Goal: Transaction & Acquisition: Download file/media

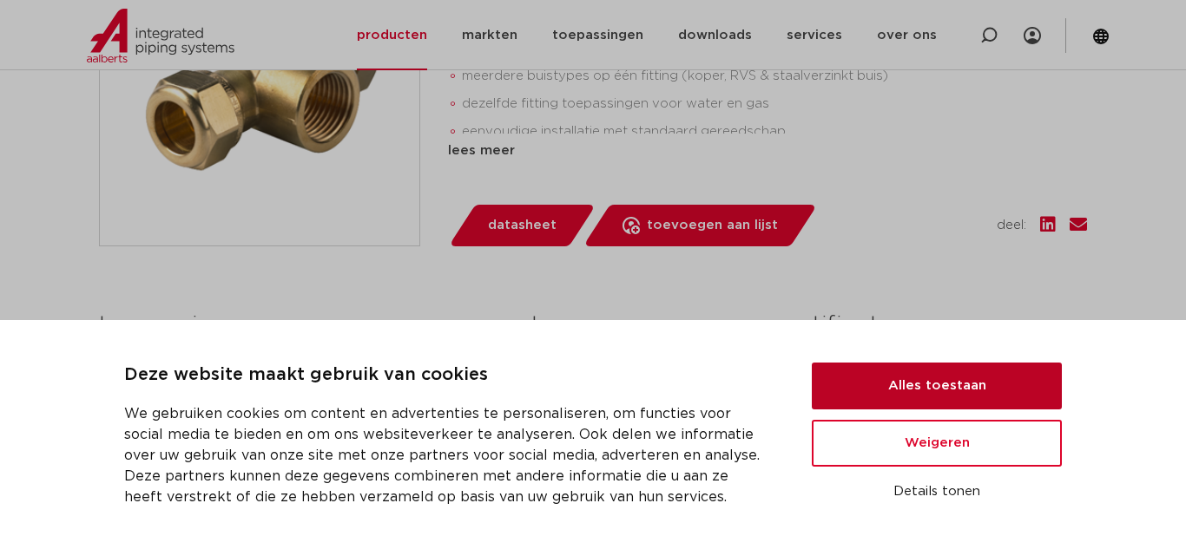
scroll to position [559, 0]
click at [937, 381] on button "Alles toestaan" at bounding box center [937, 386] width 250 height 47
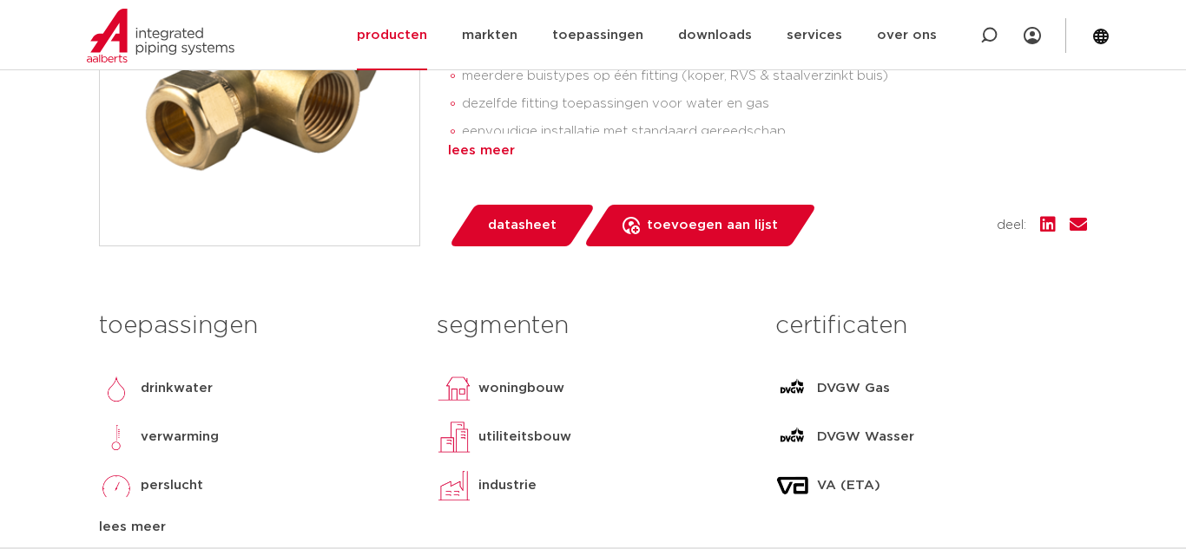
click at [486, 152] on div "lees meer" at bounding box center [767, 151] width 639 height 21
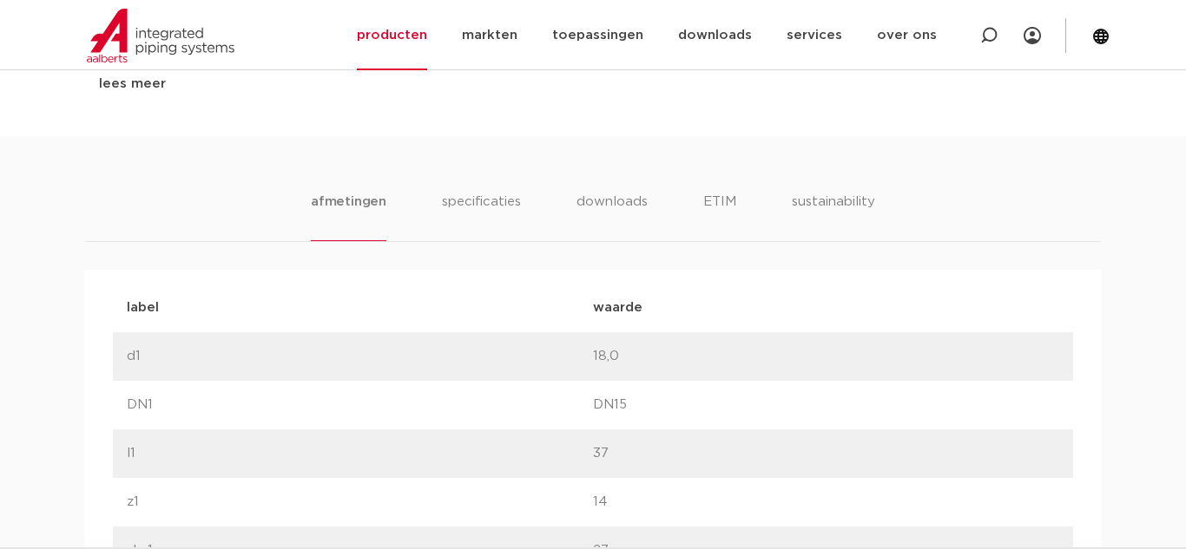
scroll to position [1055, 0]
click at [513, 221] on li "specificaties" at bounding box center [480, 222] width 83 height 49
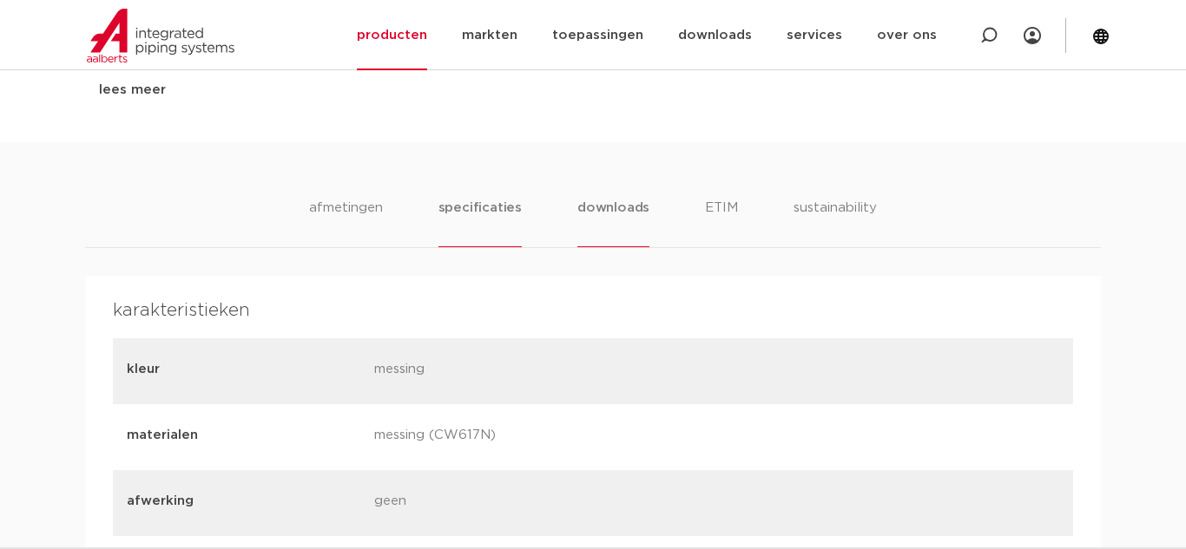
click at [591, 211] on li "downloads" at bounding box center [613, 222] width 72 height 49
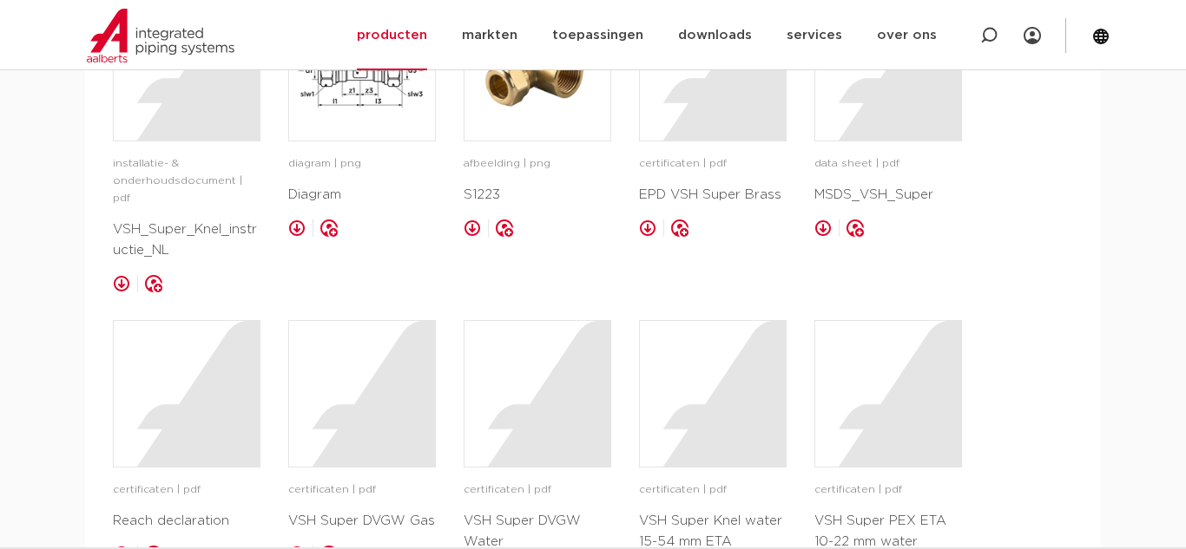
scroll to position [1361, 0]
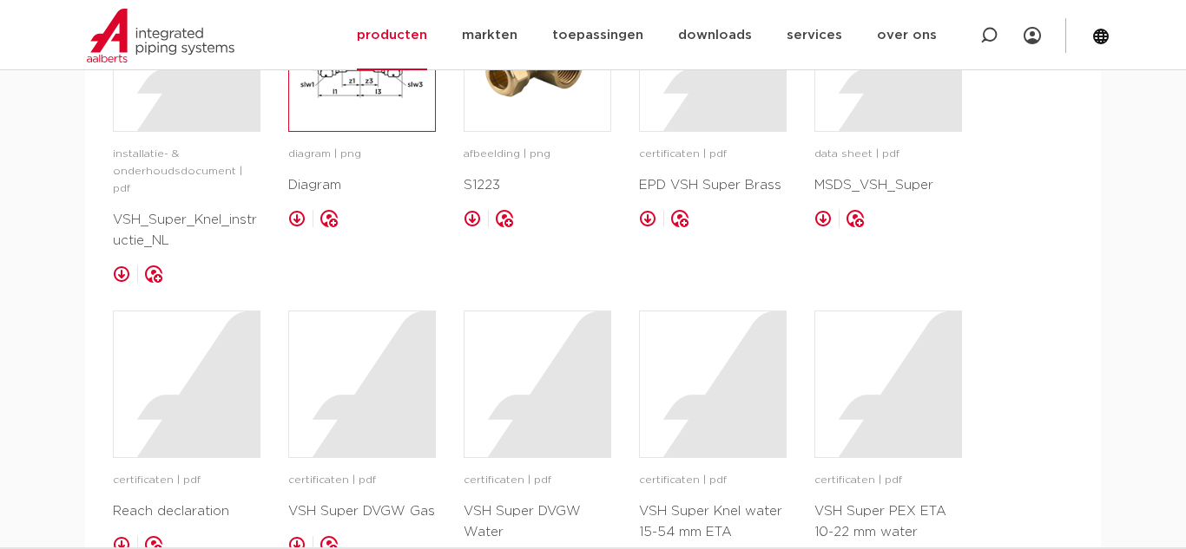
click at [329, 82] on img at bounding box center [362, 58] width 146 height 146
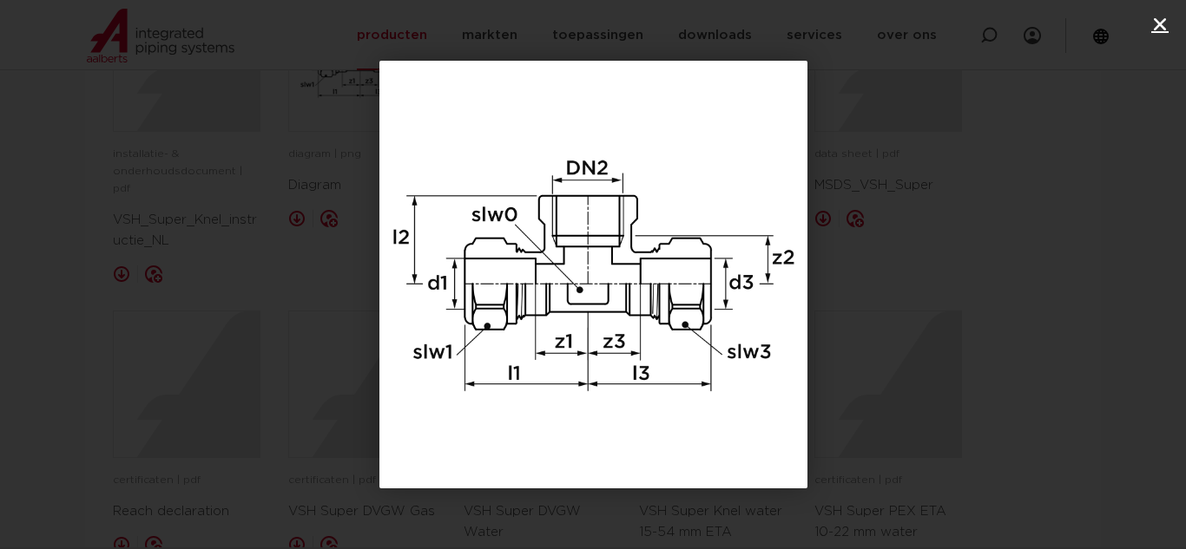
click at [1157, 25] on icon "Sluiten (Esc)" at bounding box center [1159, 24] width 17 height 17
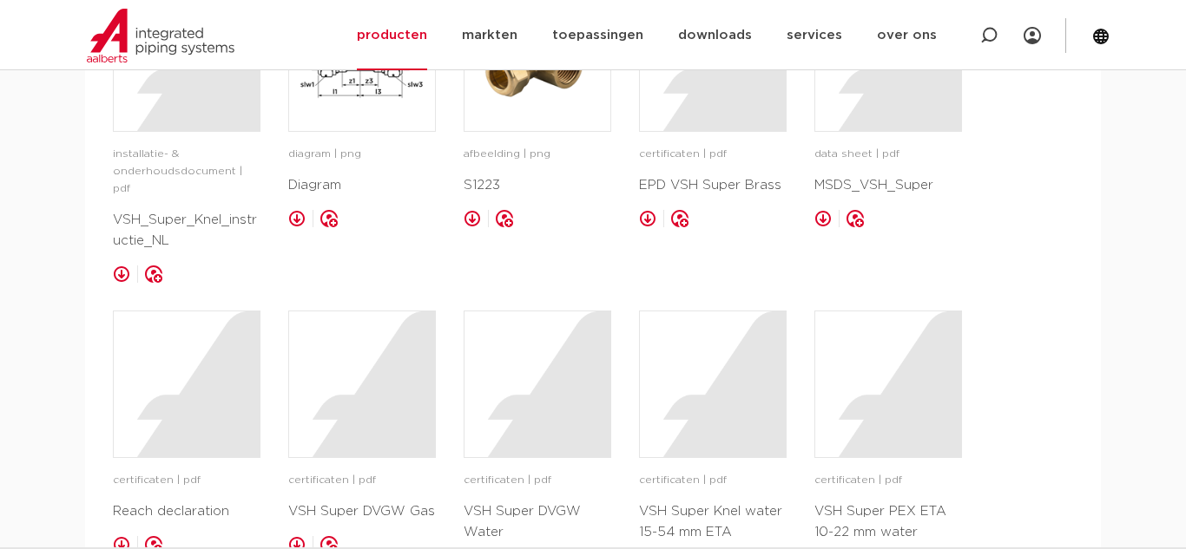
click at [296, 220] on link at bounding box center [296, 218] width 17 height 17
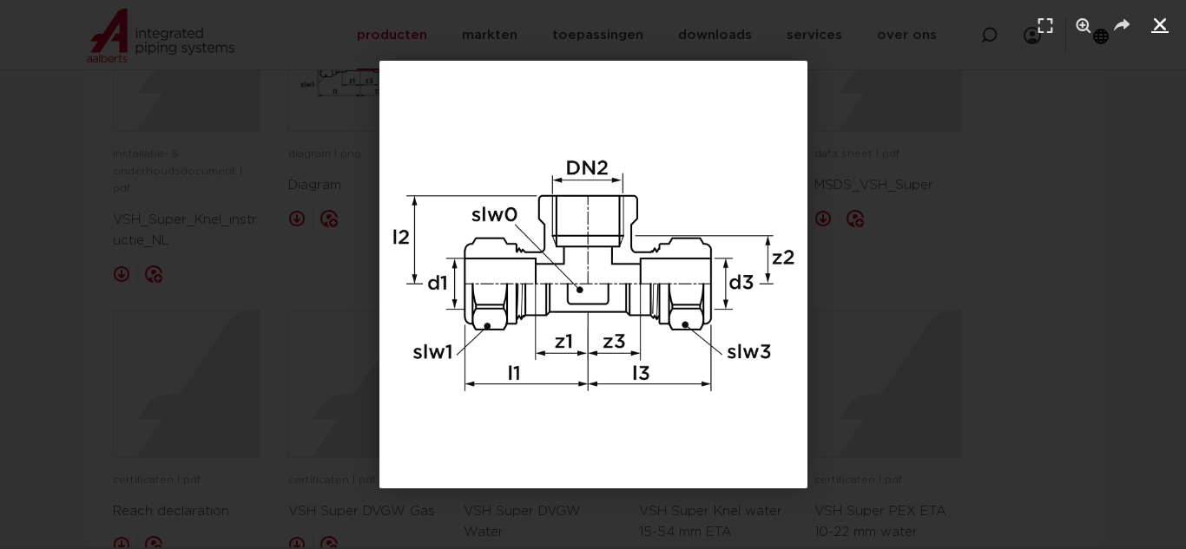
click at [1154, 23] on icon "Sluiten (Esc)" at bounding box center [1159, 24] width 17 height 17
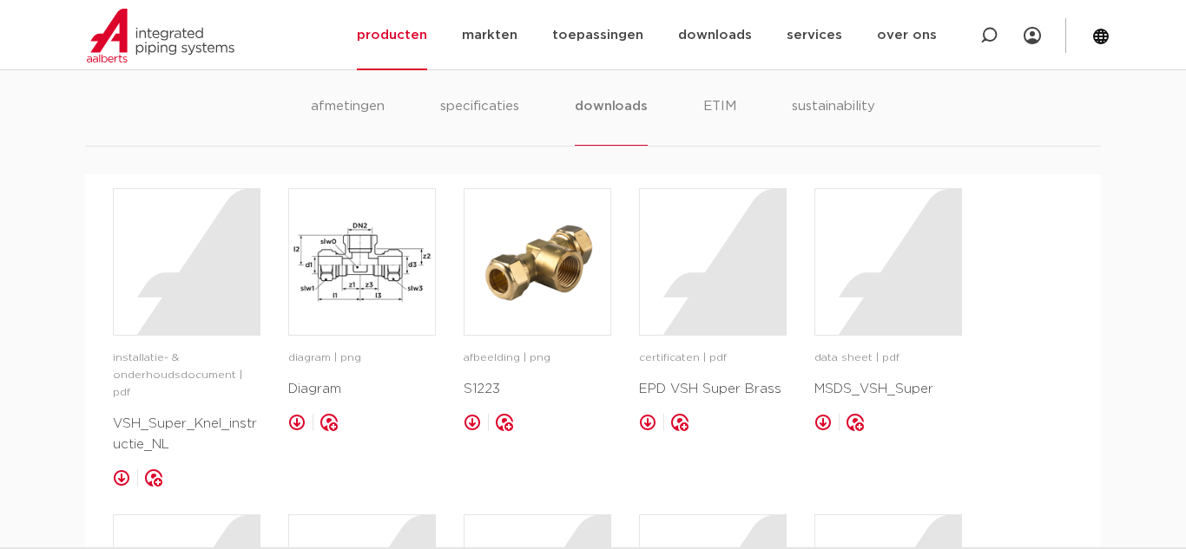
scroll to position [1161, 0]
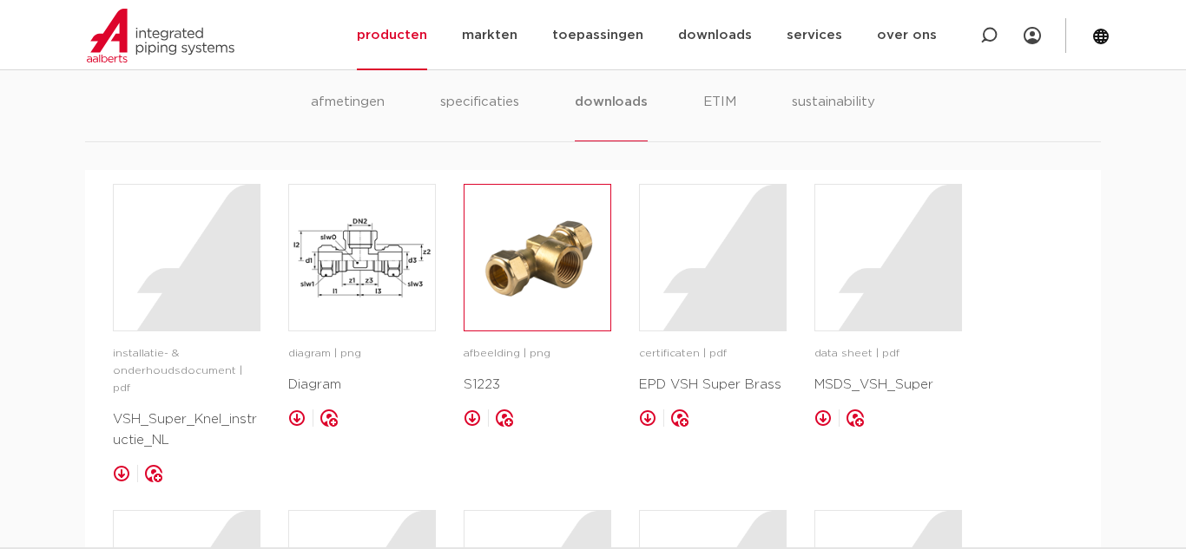
click at [541, 250] on img at bounding box center [537, 258] width 146 height 146
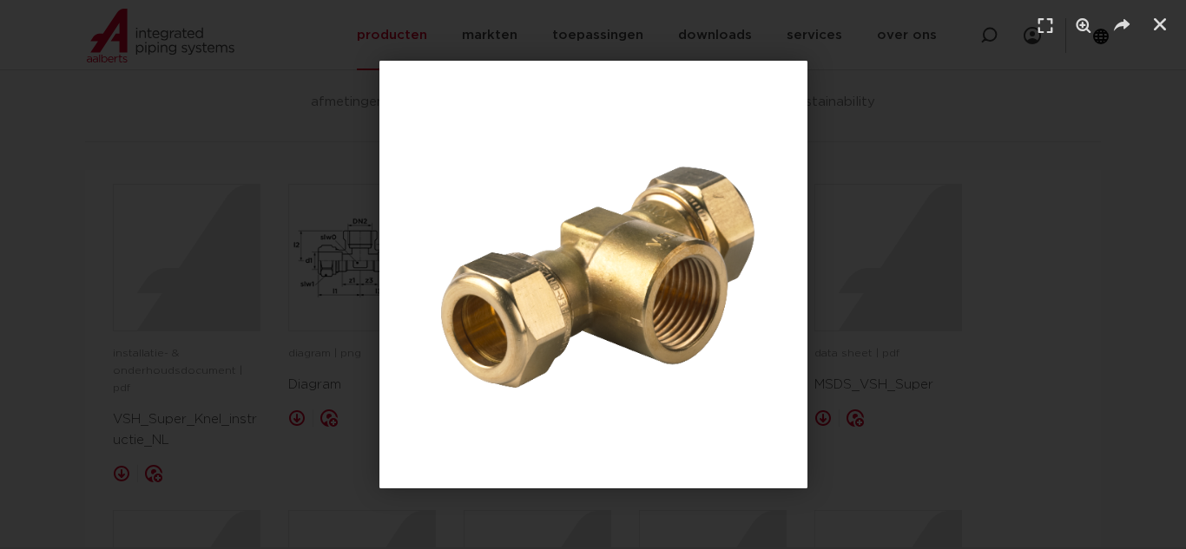
click at [649, 194] on img "1 / 1" at bounding box center [593, 275] width 428 height 428
click at [1158, 25] on icon "Sluiten (Esc)" at bounding box center [1159, 24] width 17 height 17
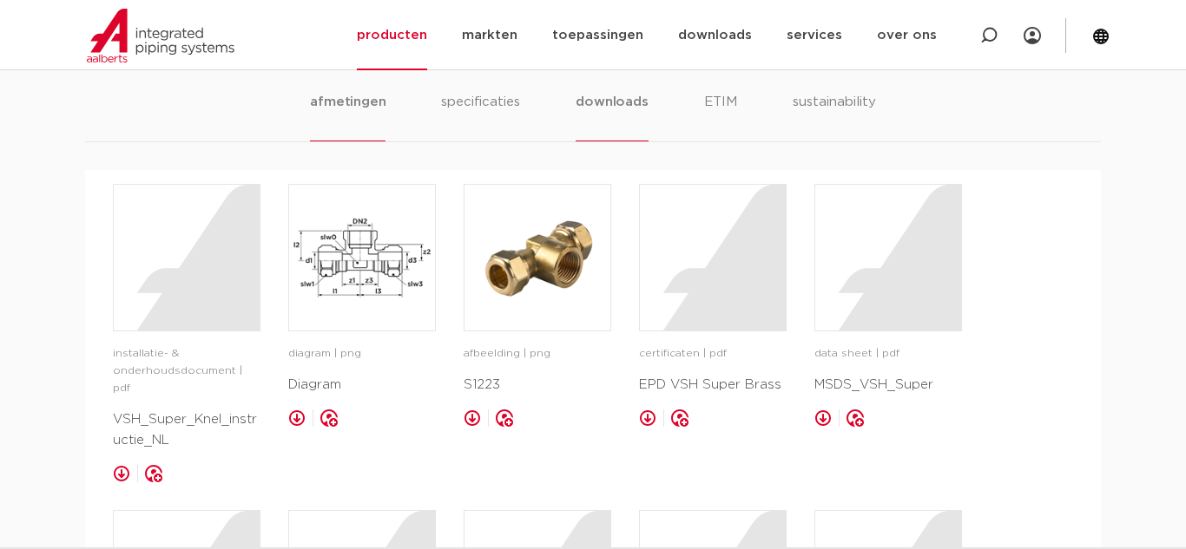
click at [351, 108] on li "afmetingen" at bounding box center [348, 116] width 76 height 49
